Goal: Task Accomplishment & Management: Complete application form

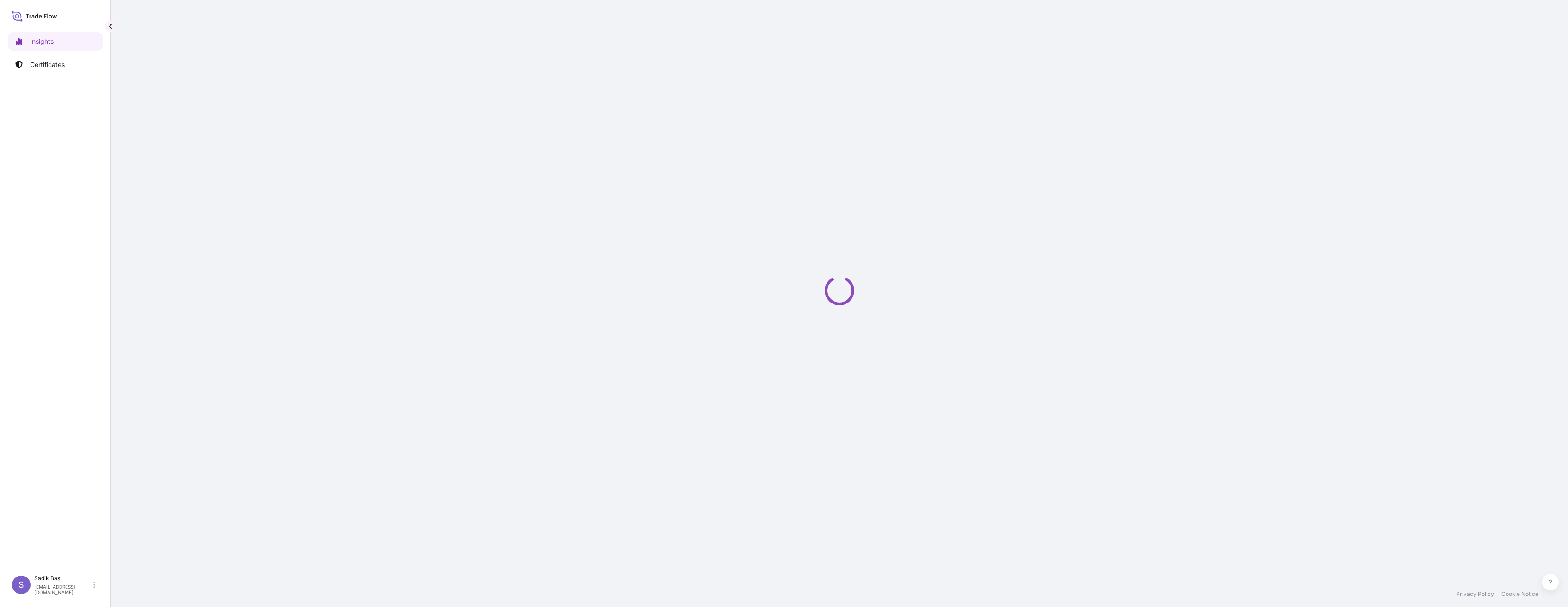
select select "2025"
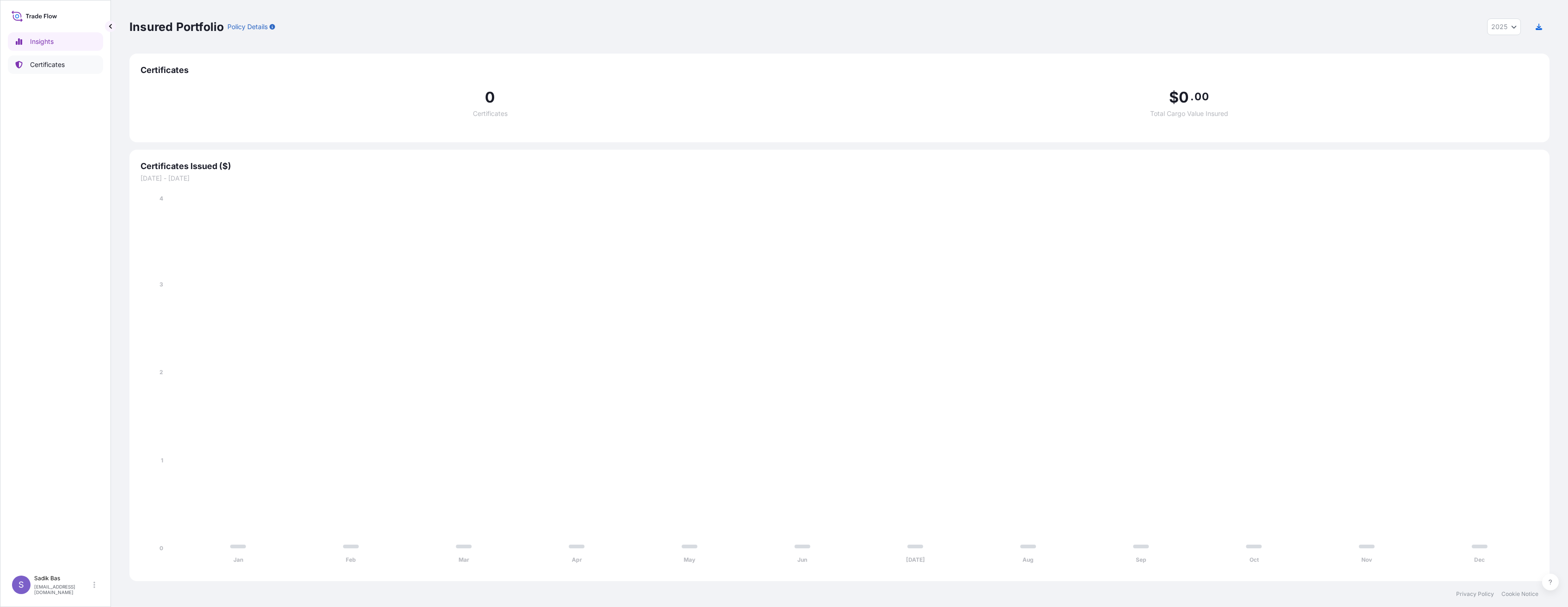
click at [32, 67] on p "Certificates" at bounding box center [47, 65] width 35 height 9
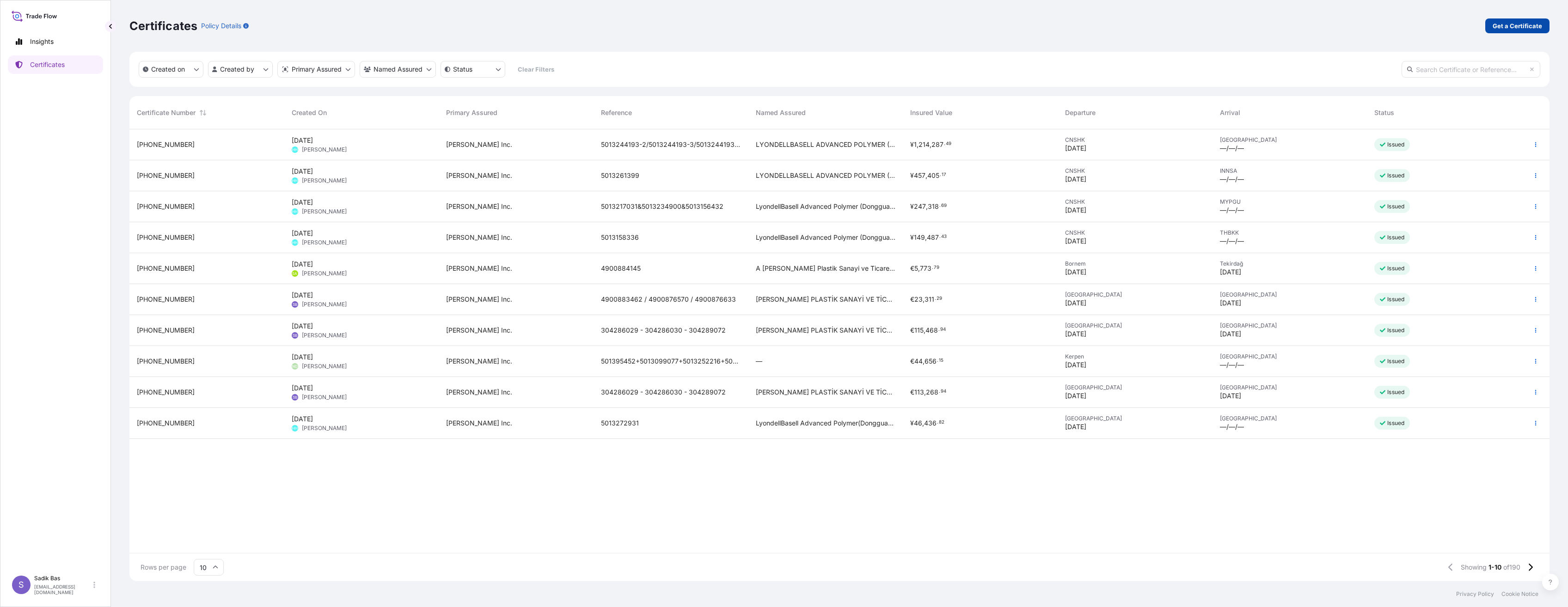
click at [1513, 24] on p "Get a Certificate" at bounding box center [1517, 26] width 50 height 9
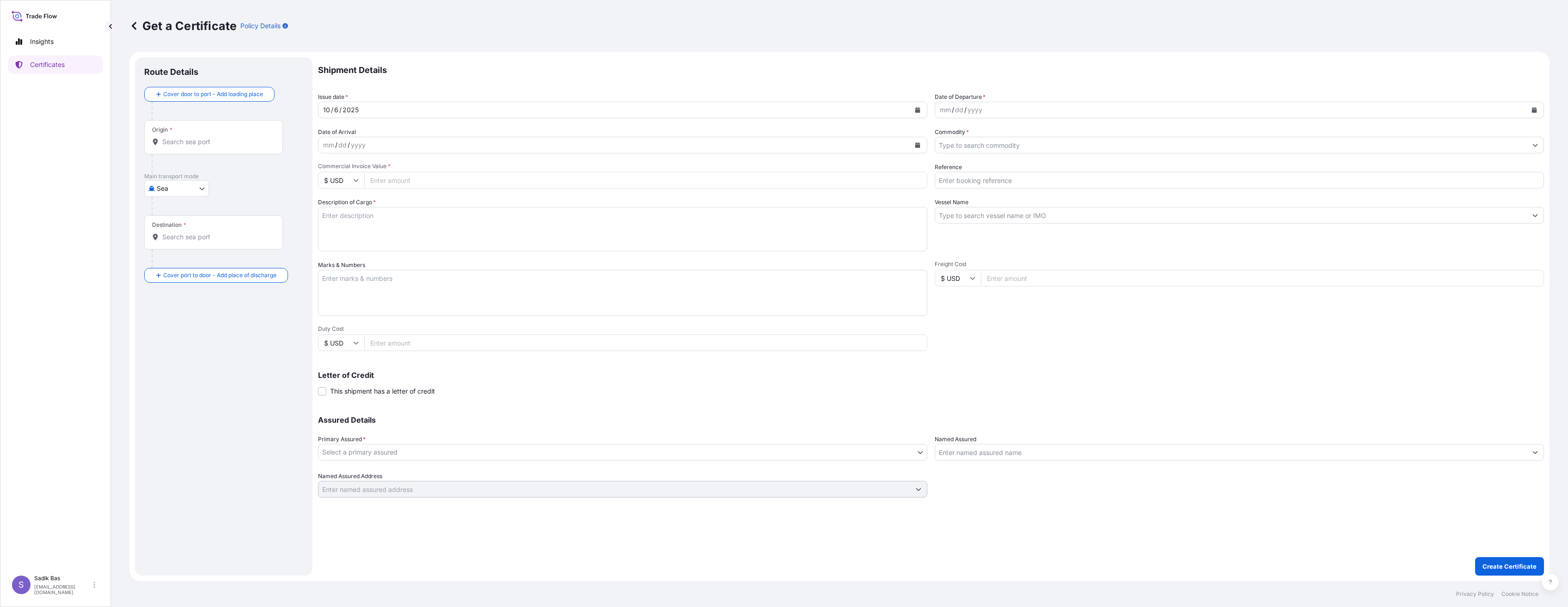
click at [189, 191] on body "Insights Certificates S Sadik Bas sadik.bas@lyondellbasell.com Get a Certificat…" at bounding box center [784, 304] width 1568 height 607
click at [172, 233] on span "Road" at bounding box center [170, 229] width 16 height 9
select select "Road"
click at [371, 145] on div "mm / dd / yyyy" at bounding box center [614, 145] width 591 height 17
click at [915, 140] on button "Calendar" at bounding box center [917, 145] width 15 height 15
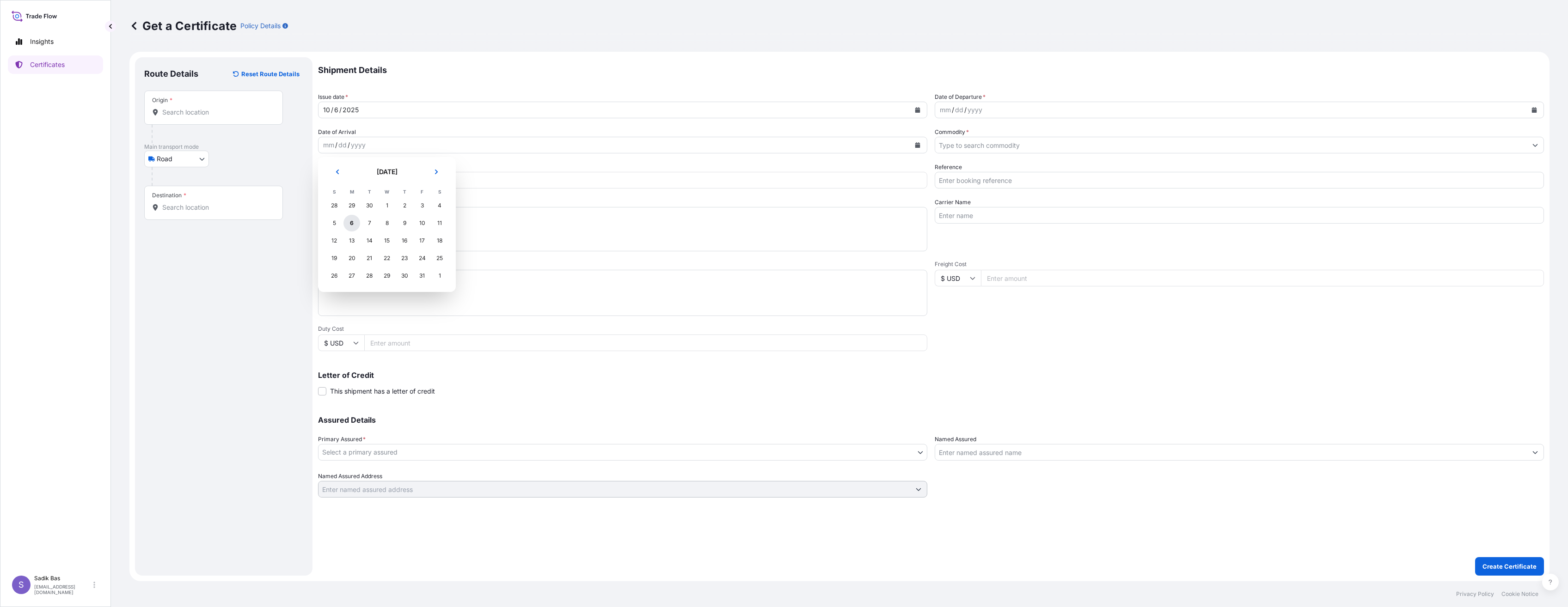
click at [357, 222] on div "6" at bounding box center [352, 223] width 17 height 17
click at [1077, 111] on div "mm / dd / yyyy" at bounding box center [1231, 110] width 591 height 17
click at [1531, 109] on icon "Calendar" at bounding box center [1533, 110] width 5 height 5
click at [984, 170] on div "30" at bounding box center [986, 170] width 17 height 17
click at [988, 170] on div "30" at bounding box center [986, 170] width 17 height 17
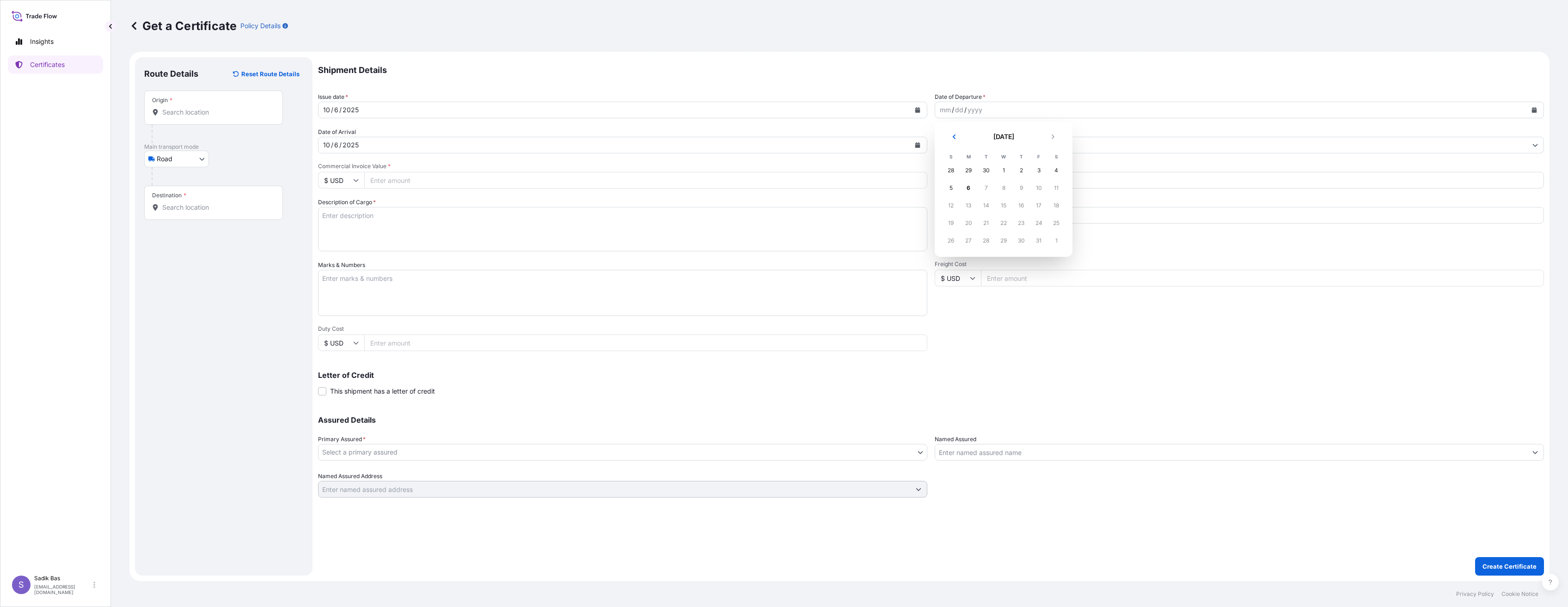
click at [986, 170] on div "30" at bounding box center [986, 170] width 17 height 17
click at [973, 103] on div "mm / dd / yyyy" at bounding box center [1231, 110] width 591 height 17
click at [1528, 108] on button "Calendar" at bounding box center [1533, 110] width 15 height 15
click at [962, 135] on button "Previous" at bounding box center [954, 137] width 20 height 15
click at [984, 239] on div "30" at bounding box center [986, 240] width 17 height 17
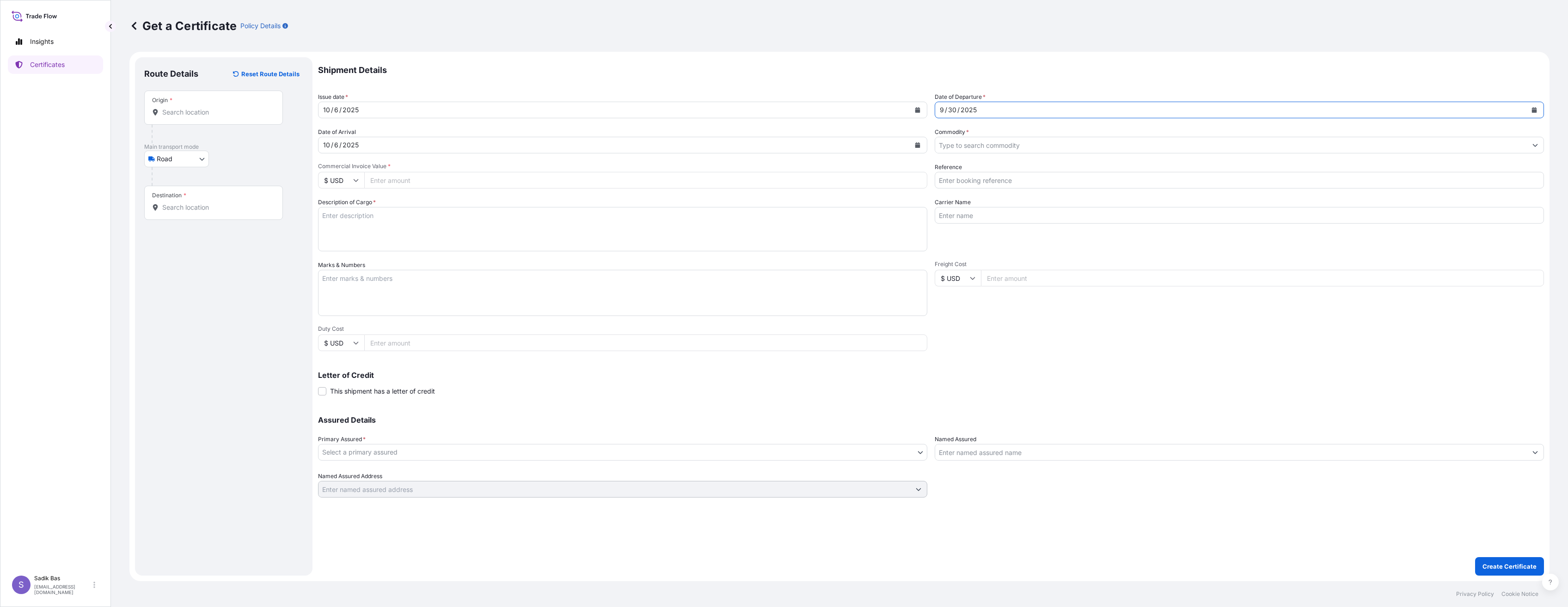
click at [1121, 146] on input "Commodity *" at bounding box center [1231, 145] width 591 height 17
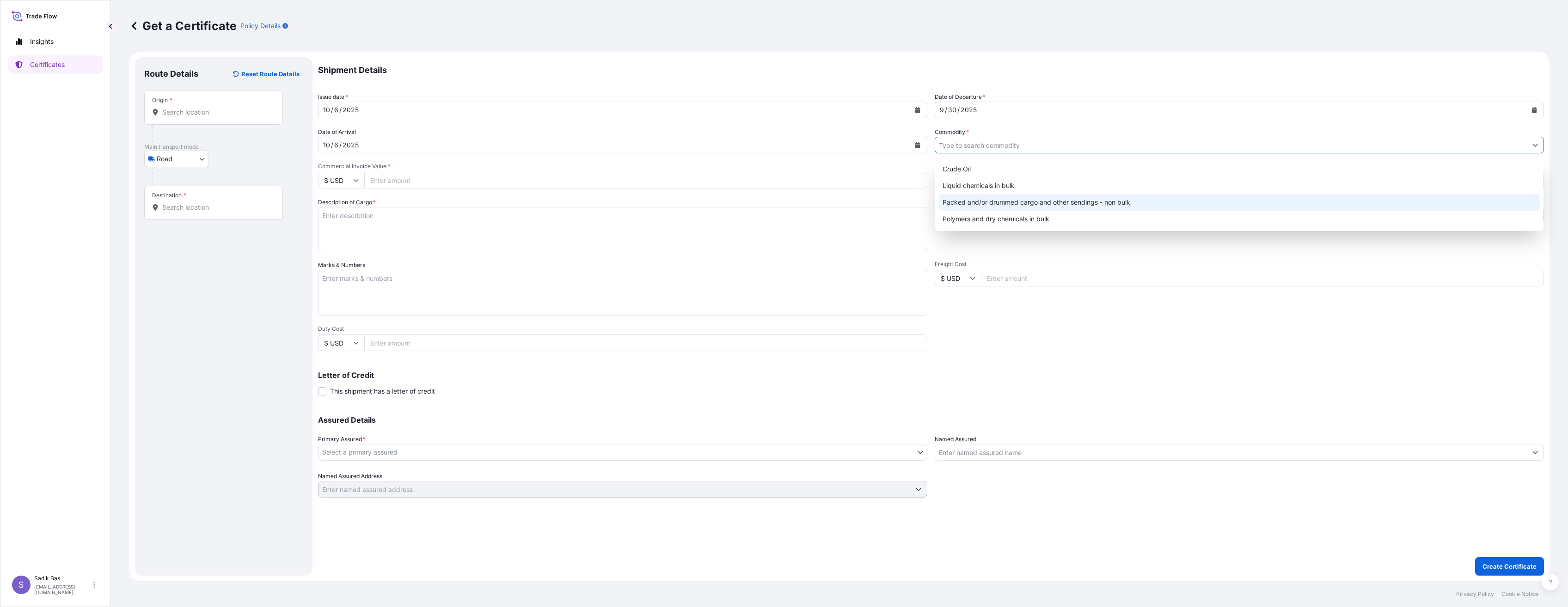
click at [1093, 201] on div "Packed and/or drummed cargo and other sendings - non bulk" at bounding box center [1239, 202] width 601 height 17
type input "Packed and/or drummed cargo and other sendings - non bulk"
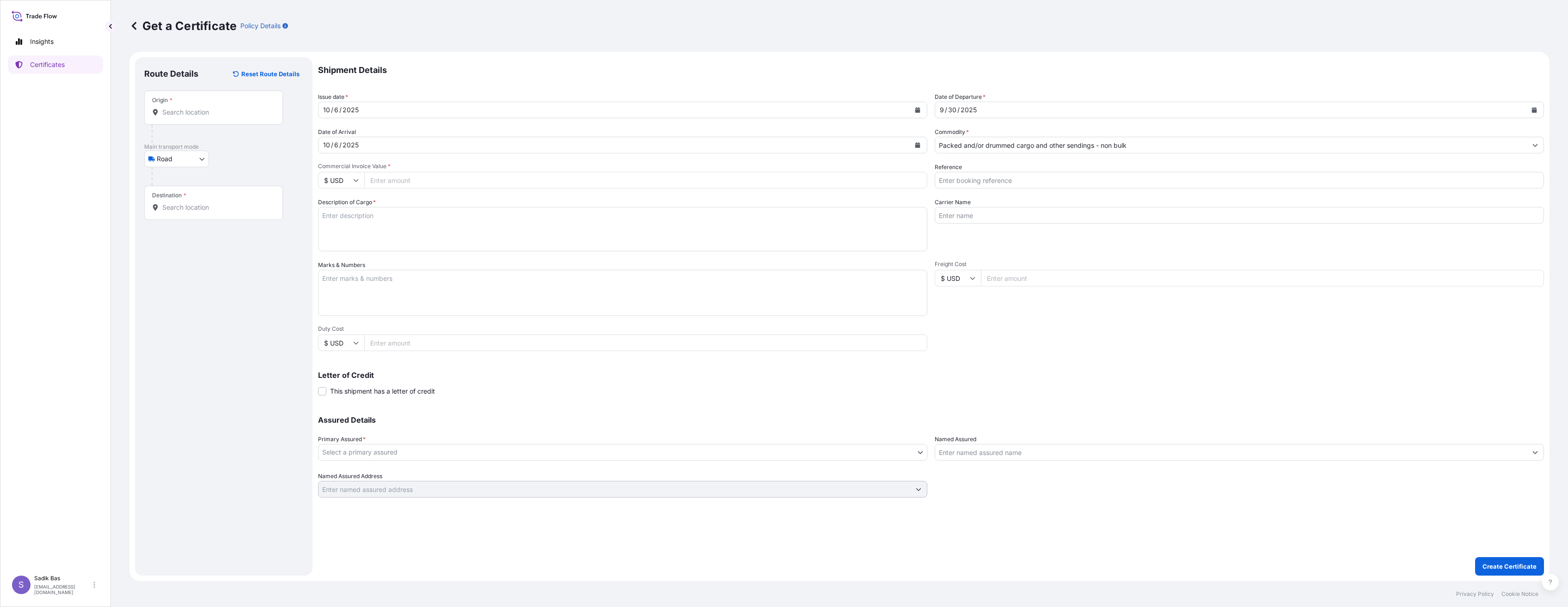
click at [359, 182] on input "$ USD" at bounding box center [341, 180] width 46 height 17
click at [340, 207] on div "€ EUR" at bounding box center [341, 206] width 39 height 18
type input "€ EUR"
click at [444, 180] on input "Commercial Invoice Value *" at bounding box center [645, 180] width 563 height 17
type input "1"
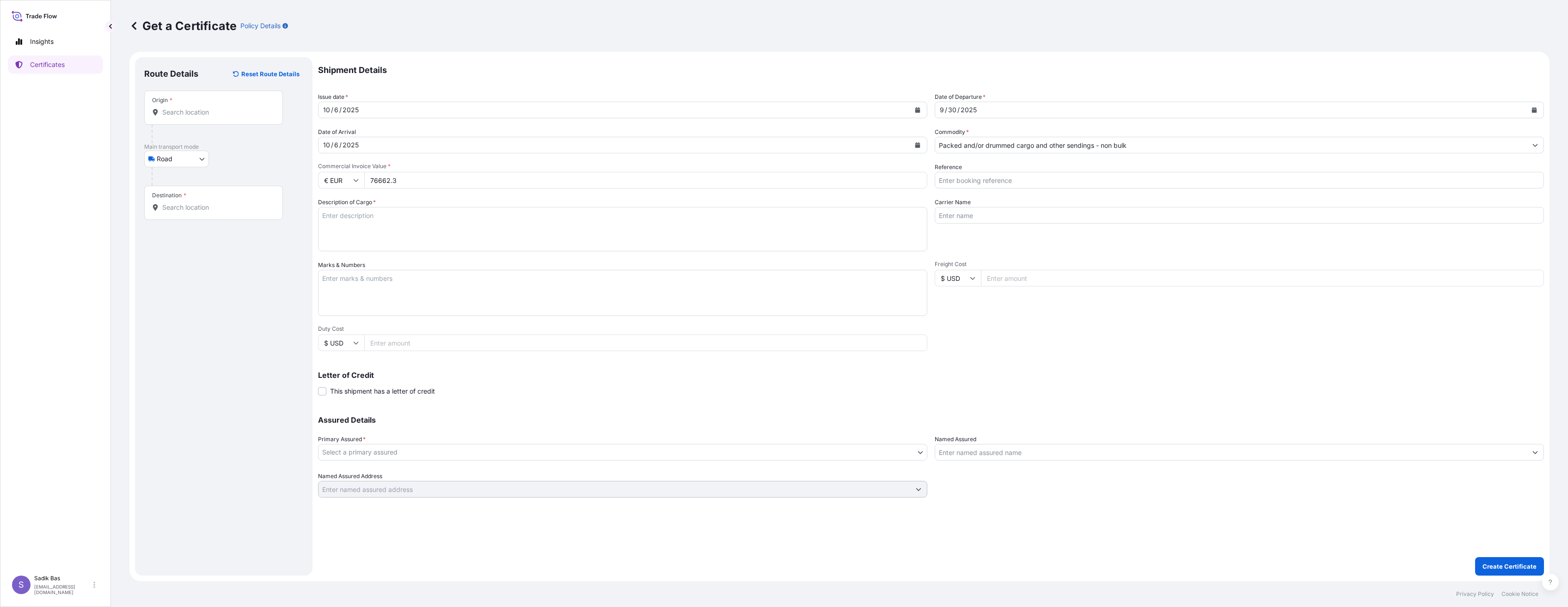
type input "76662.3"
click at [1030, 182] on input "Reference" at bounding box center [1239, 180] width 609 height 17
paste input "4900879951"
paste input "4900882941"
paste input "4900882942"
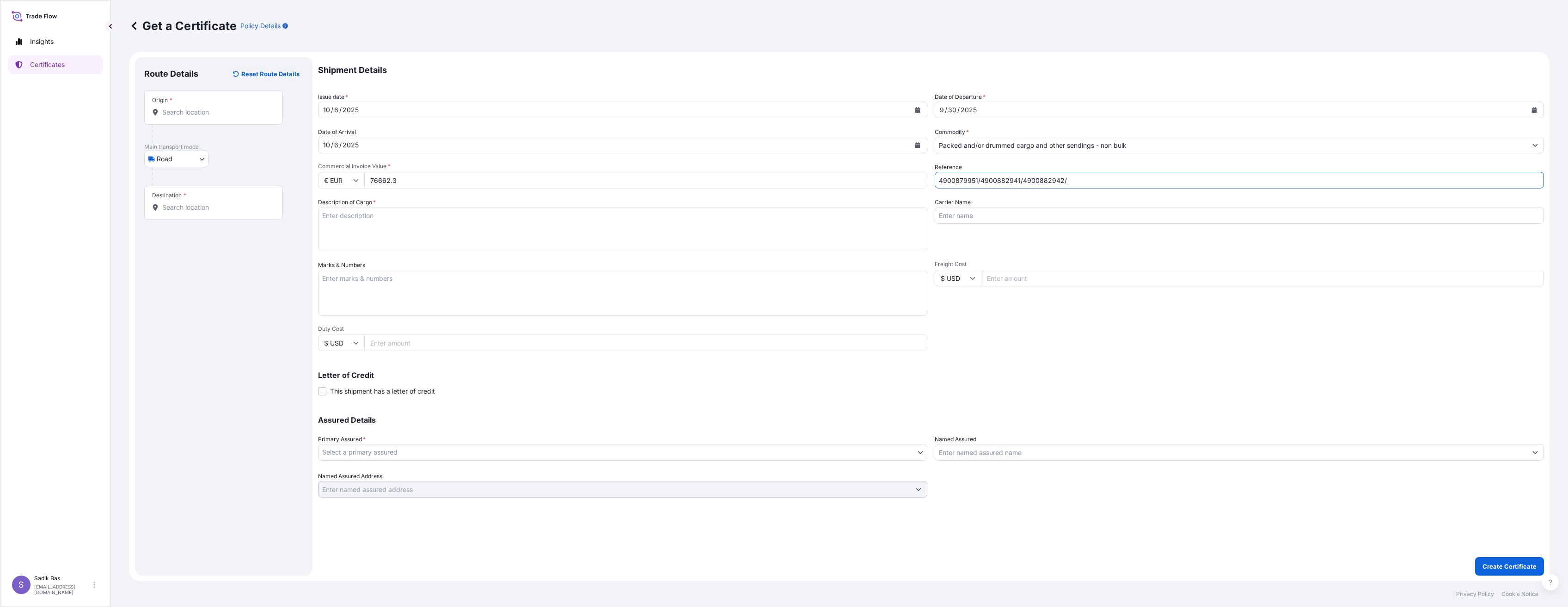
paste input "4900879790"
type input "4900879951/4900882941/4900882942/4900879790"
click at [431, 217] on textarea "Description of Cargo *" at bounding box center [622, 229] width 609 height 44
click at [378, 215] on textarea "Description of Cargo *" at bounding box center [622, 229] width 609 height 44
paste textarea "167 KAP Ağırlık 19531,650 KG"
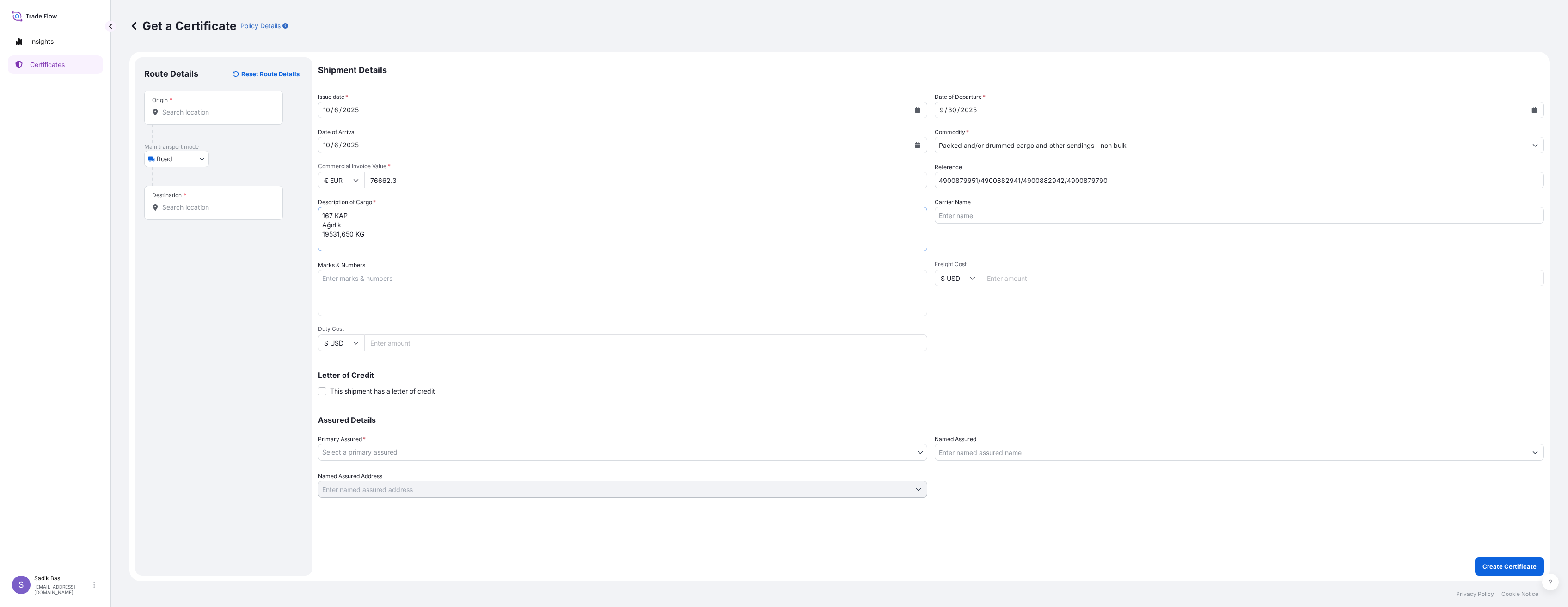
paste textarea "167 KAP Ağırlık 19531,650 KG"
drag, startPoint x: 374, startPoint y: 245, endPoint x: 363, endPoint y: 231, distance: 17.8
click at [363, 231] on textarea "167 KAP Ağırlık 19531,650 KG167 KAP Ağırlık 19531,650 KG" at bounding box center [622, 229] width 609 height 44
type textarea "167 KAP / 19531,650 KG / Prim: 1.500 Tl / Abonman Poliçe No: 572025127"
click at [1073, 212] on input "Carrier Name" at bounding box center [1239, 215] width 609 height 17
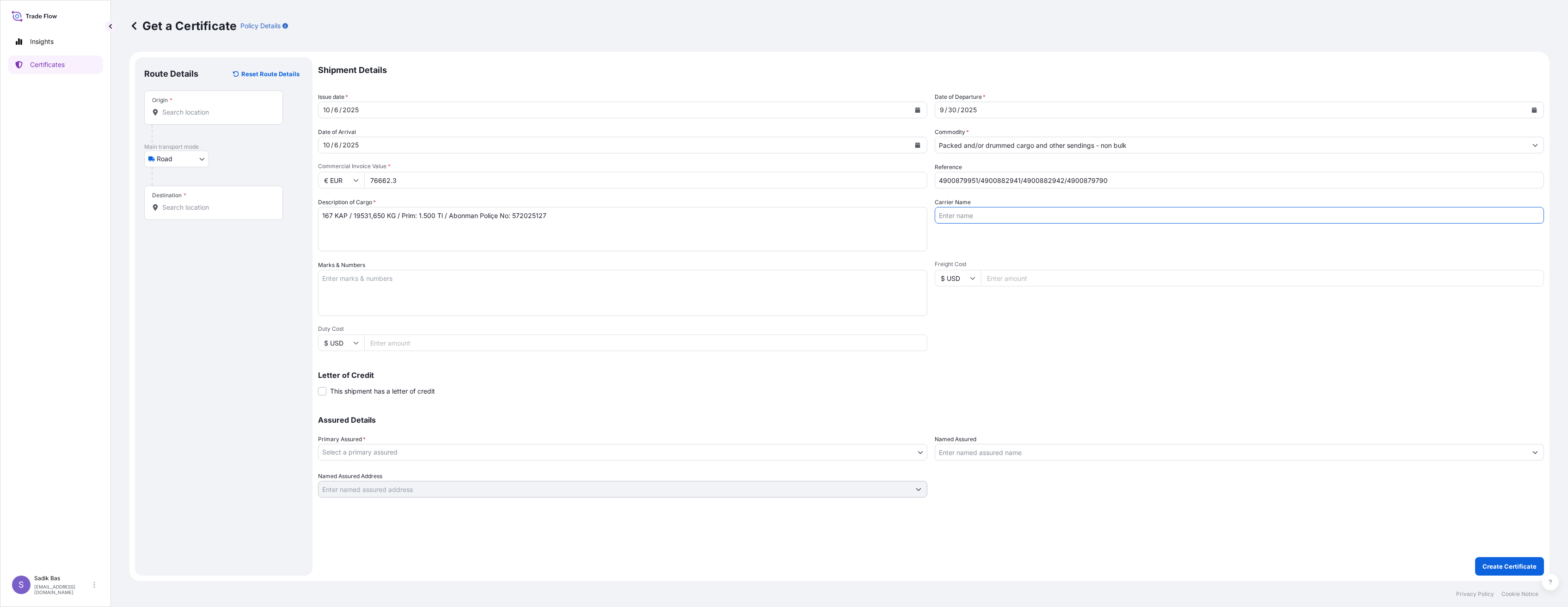
click at [1057, 219] on input "Carrier Name" at bounding box center [1239, 215] width 609 height 17
type input "81FS502"
click at [413, 288] on textarea "Marks & Numbers" at bounding box center [622, 293] width 609 height 46
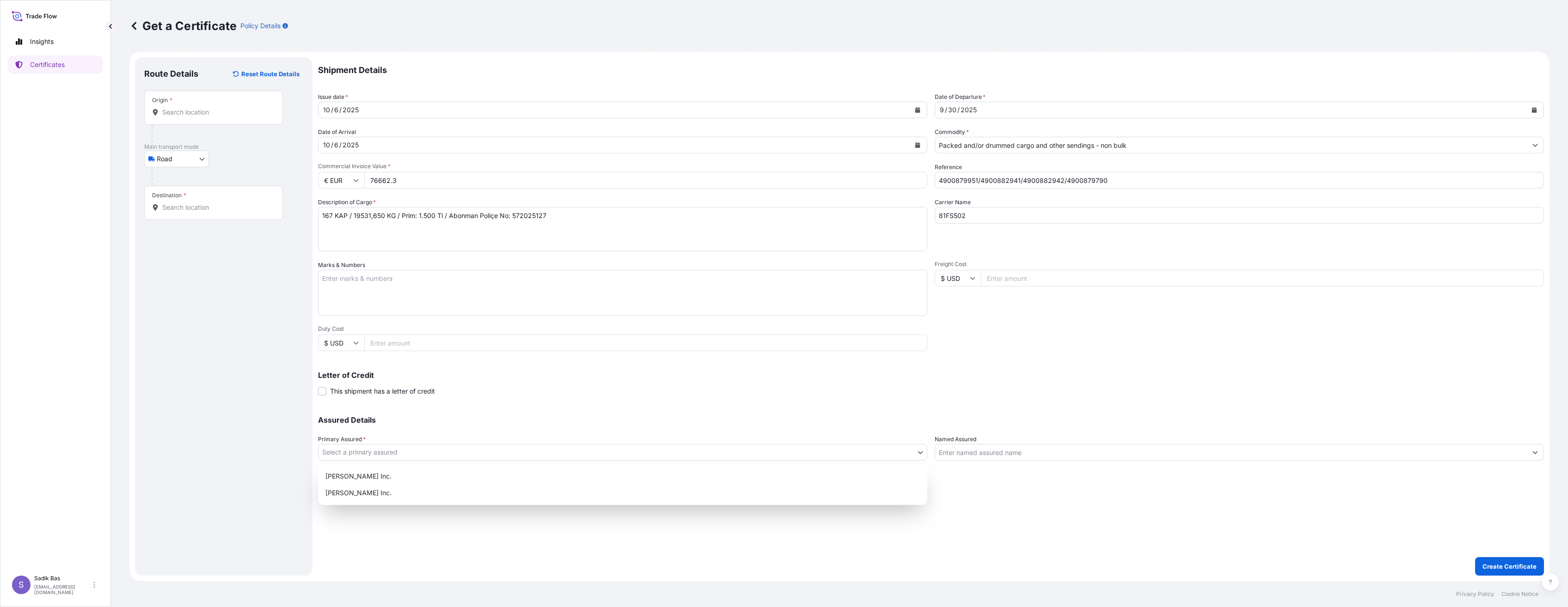
click at [434, 450] on body "Insights Certificates S Sadik Bas sadik.bas@lyondellbasell.com Get a Certificat…" at bounding box center [784, 304] width 1568 height 607
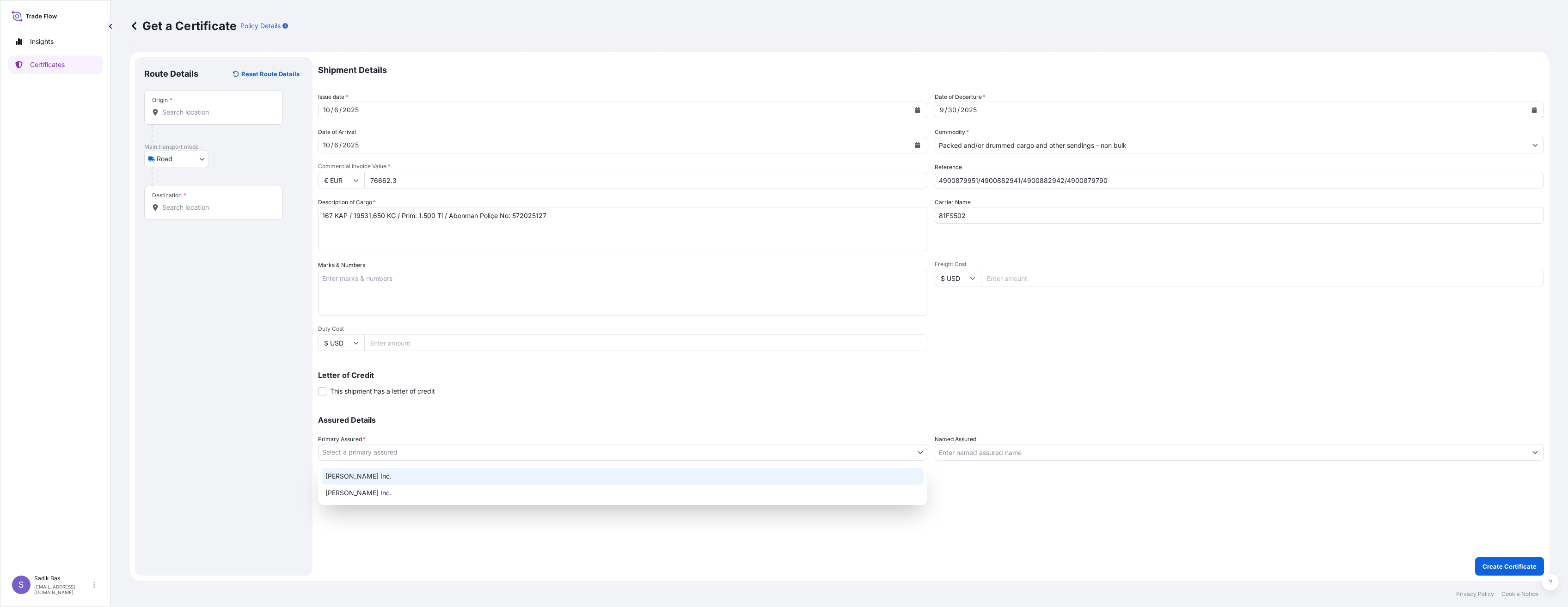
click at [361, 480] on div "A. Schulman Inc." at bounding box center [622, 476] width 602 height 17
select select "32015"
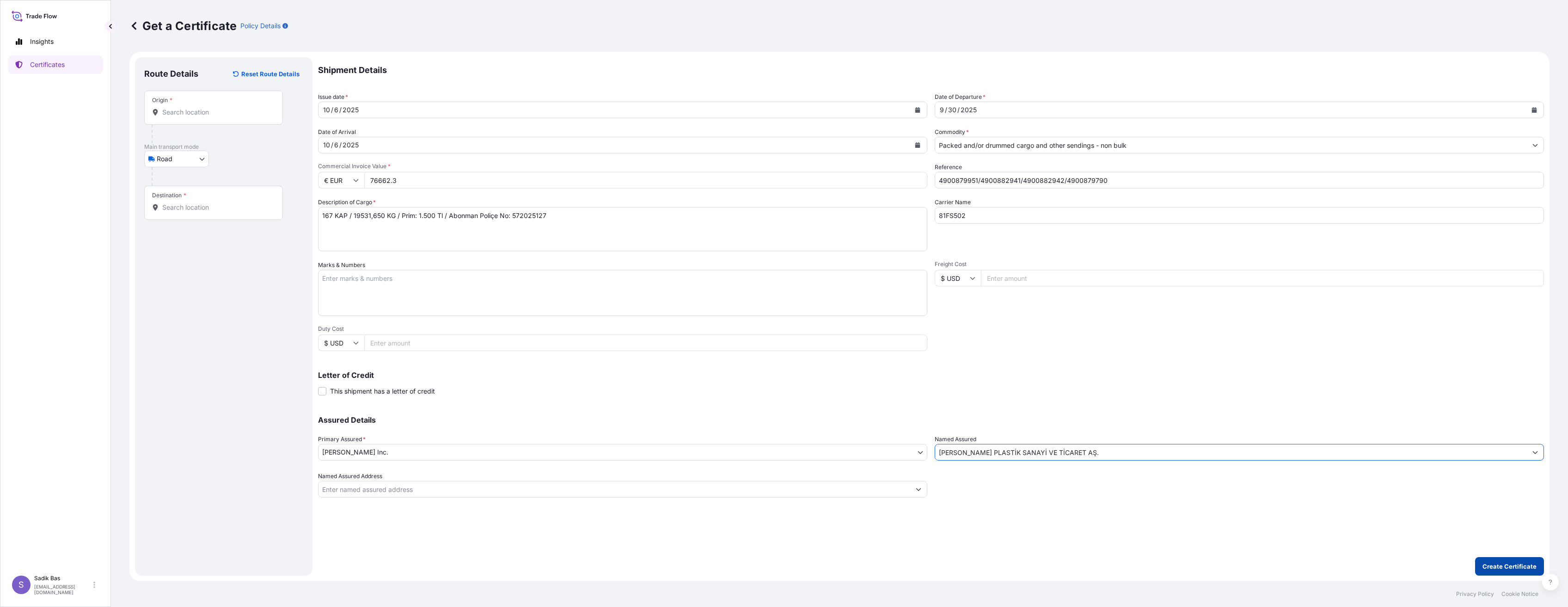
type input "A.SCHULMAN PLASTİK SANAYİ VE TİCARET AŞ."
click at [1515, 566] on p "Create Certificate" at bounding box center [1509, 566] width 54 height 9
click at [189, 106] on div "Origin *" at bounding box center [213, 107] width 139 height 35
click at [189, 107] on input "Origin * Please select an origin" at bounding box center [217, 112] width 109 height 9
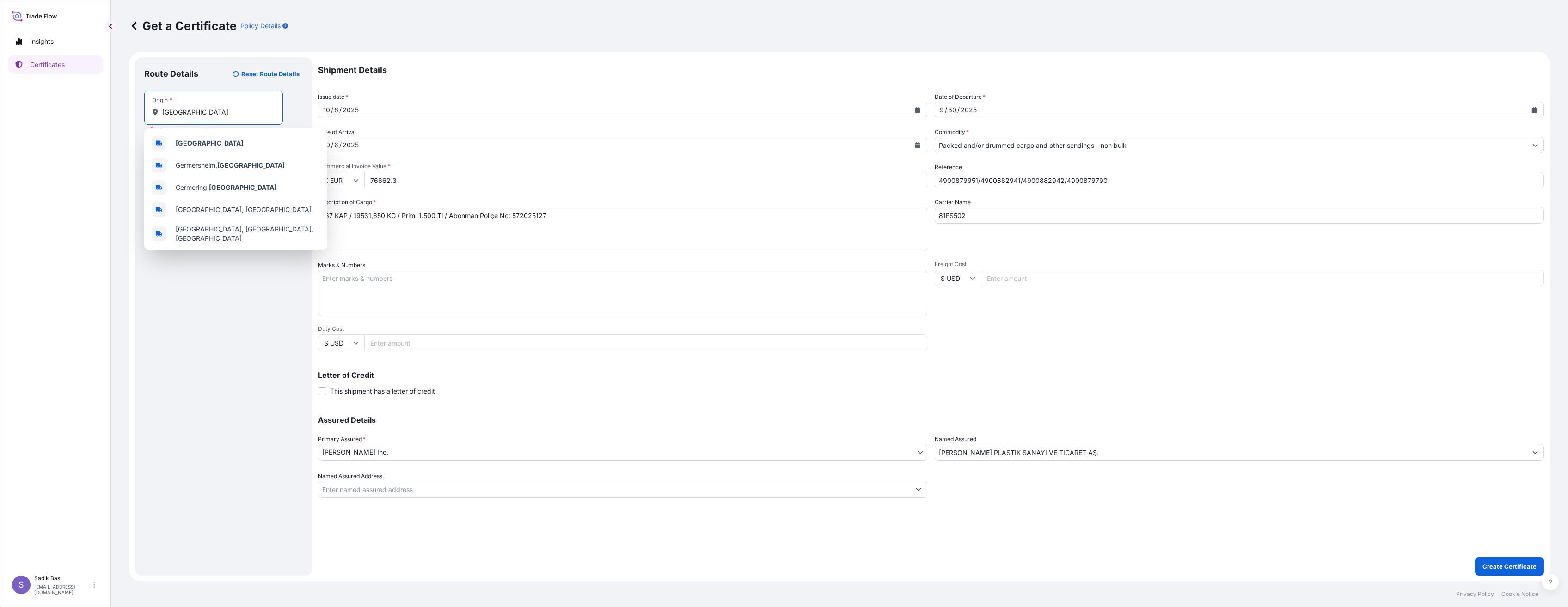
type input "Germany"
drag, startPoint x: 173, startPoint y: 208, endPoint x: 592, endPoint y: 143, distance: 424.0
click at [175, 207] on input "Destination * Please select a destination" at bounding box center [217, 207] width 109 height 9
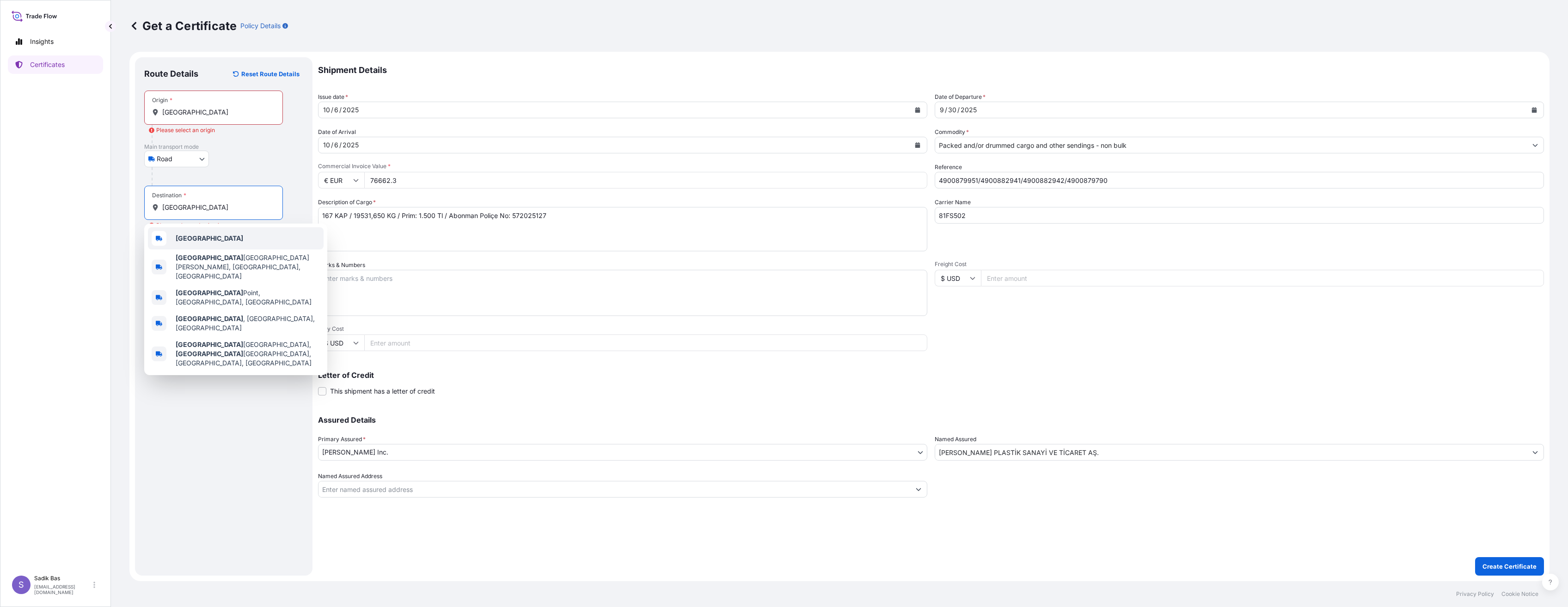
click at [205, 241] on div "Turkey" at bounding box center [236, 238] width 176 height 22
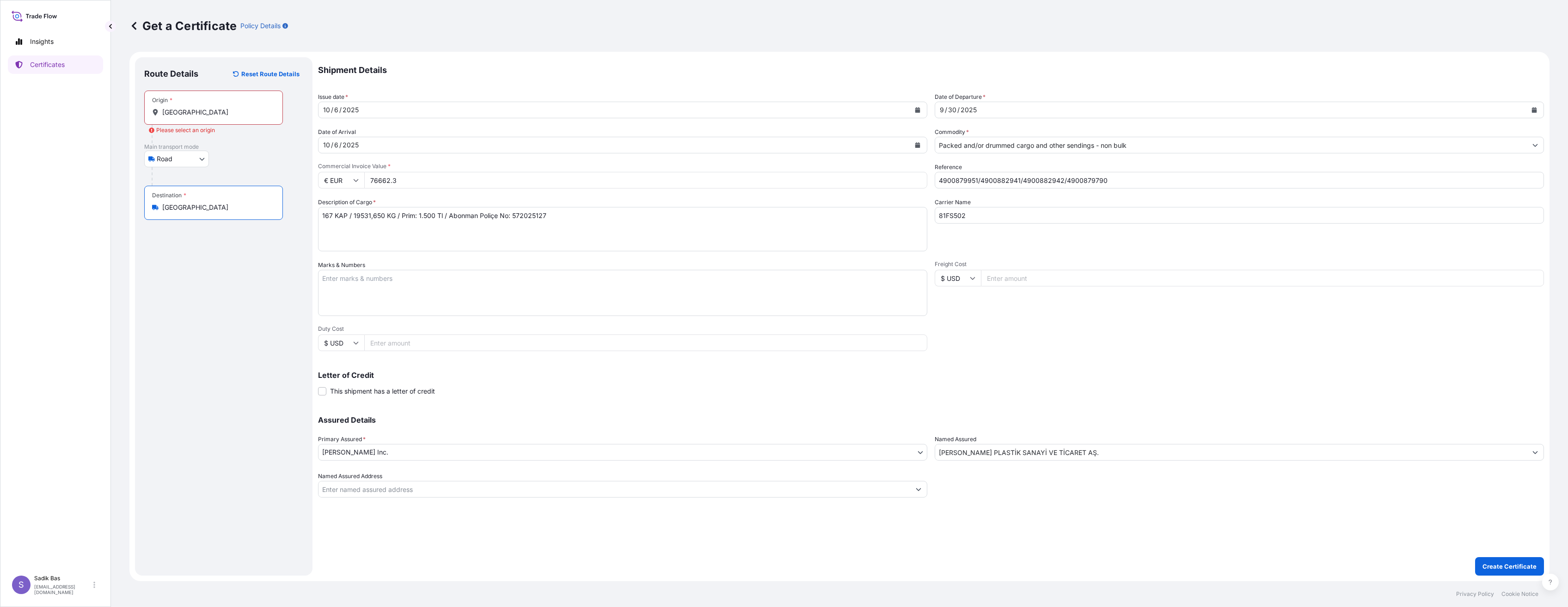
type input "Turkey"
click at [190, 359] on div "Route Details Reset Route Details Place of loading Road / Inland Road / Inland …" at bounding box center [223, 316] width 159 height 500
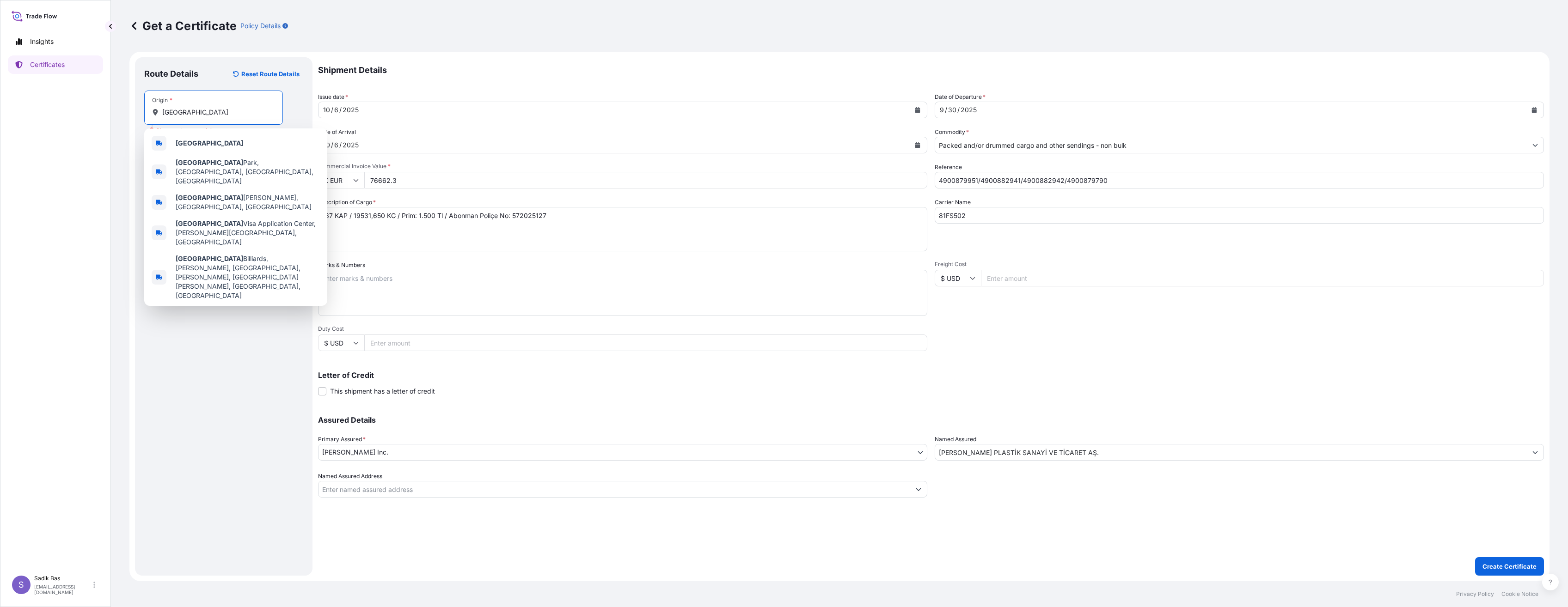
click at [218, 110] on input "Germany" at bounding box center [217, 112] width 109 height 9
click at [207, 142] on div "Germany" at bounding box center [236, 143] width 176 height 22
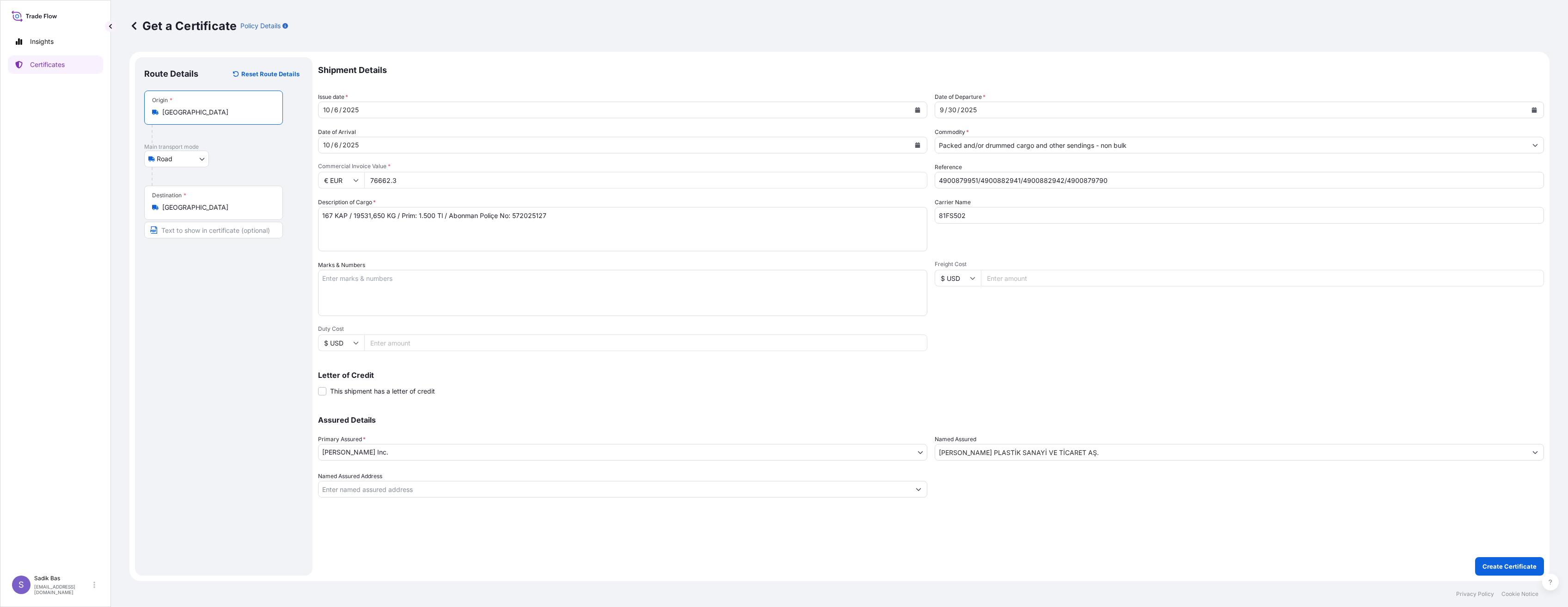
click at [199, 423] on div "Route Details Reset Route Details Place of loading Road / Inland Road / Inland …" at bounding box center [223, 316] width 159 height 500
click at [1506, 566] on p "Create Certificate" at bounding box center [1509, 566] width 54 height 9
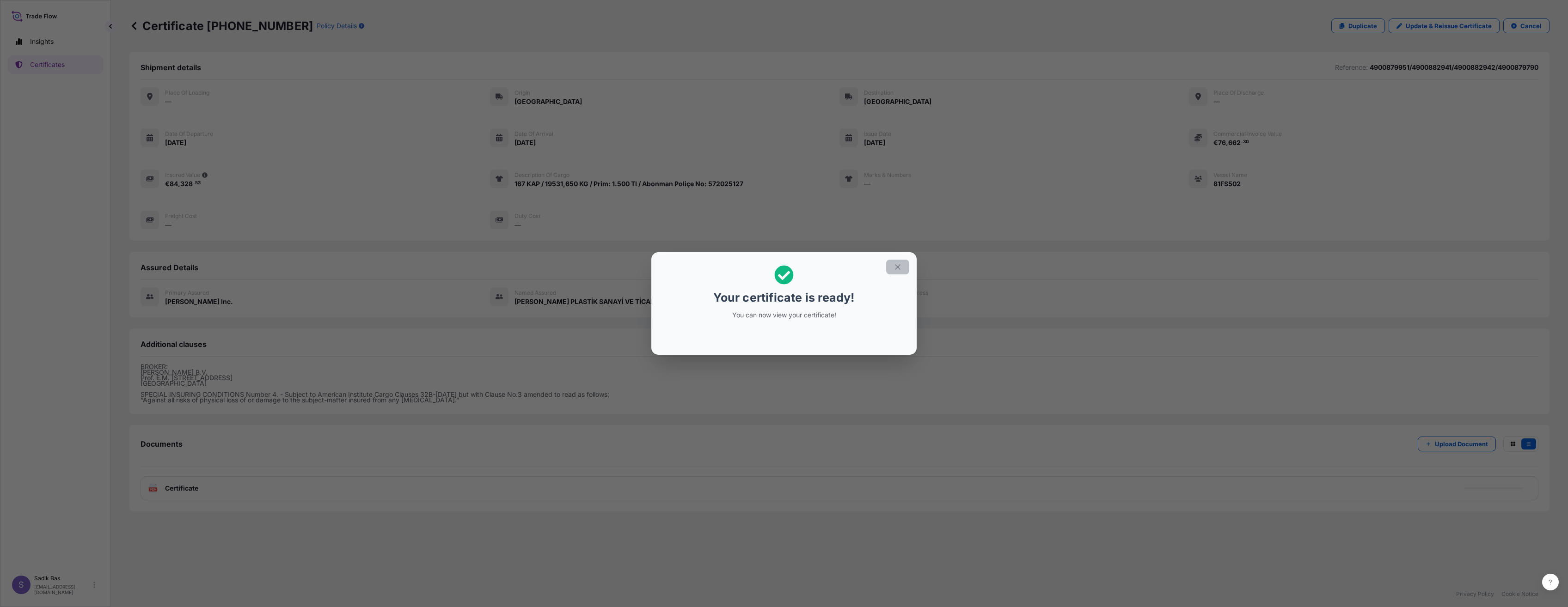
click at [902, 267] on button "button" at bounding box center [898, 267] width 23 height 15
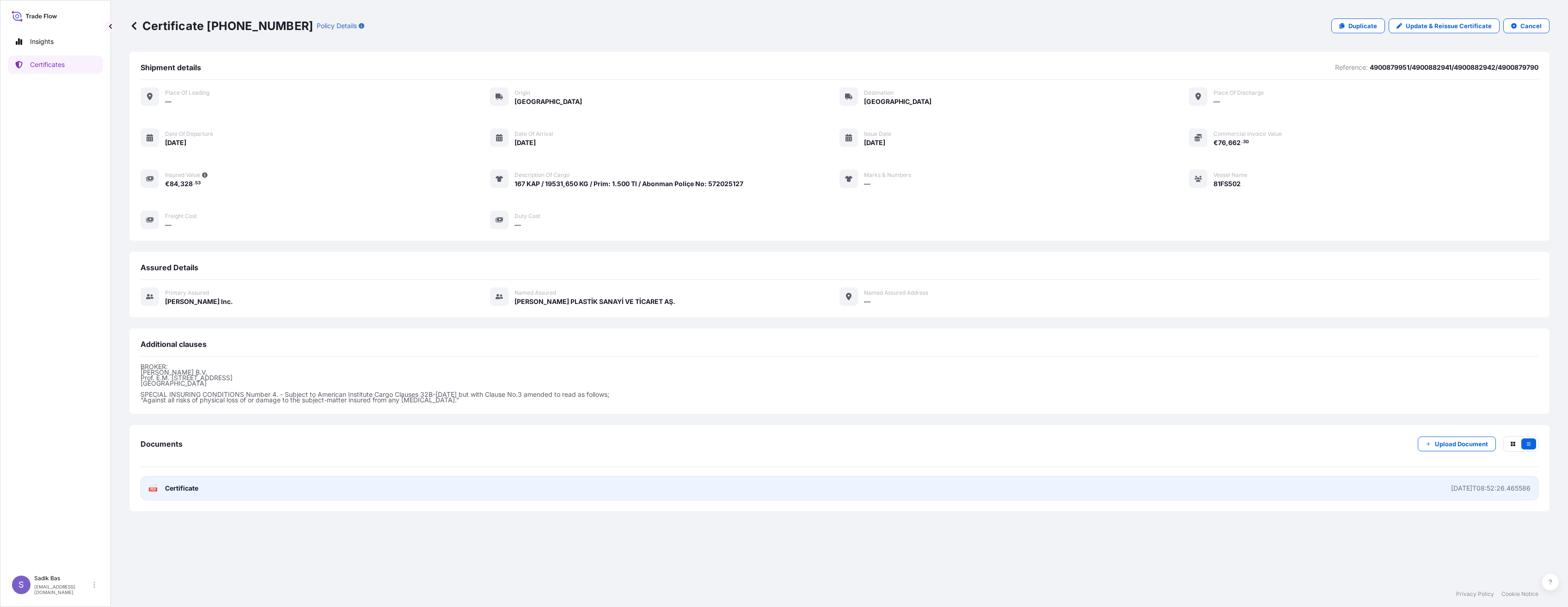
click at [156, 487] on icon at bounding box center [153, 488] width 8 height 9
